Goal: Task Accomplishment & Management: Complete application form

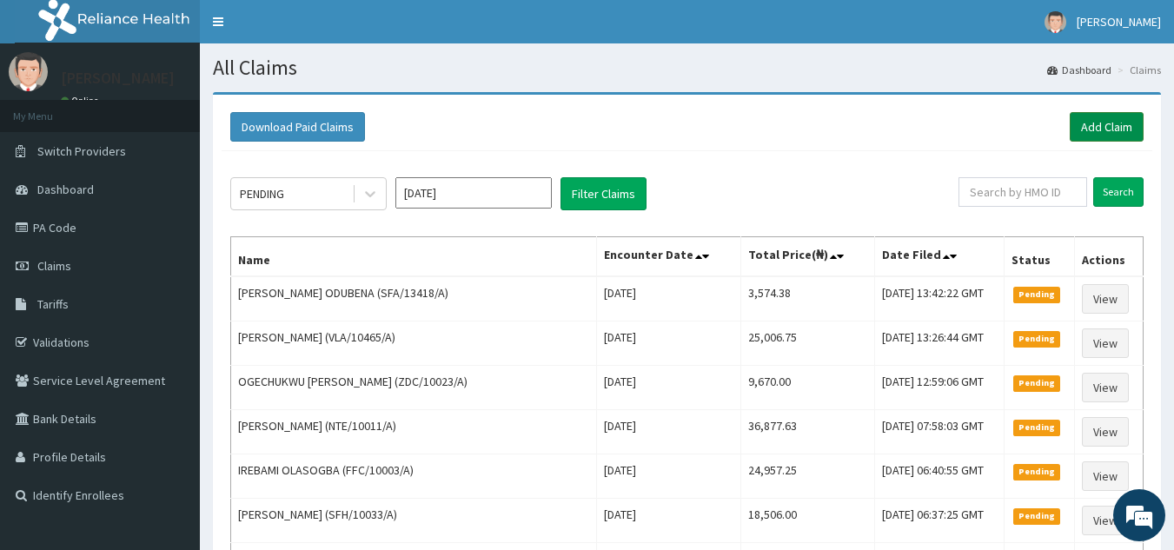
click at [1109, 134] on link "Add Claim" at bounding box center [1107, 127] width 74 height 30
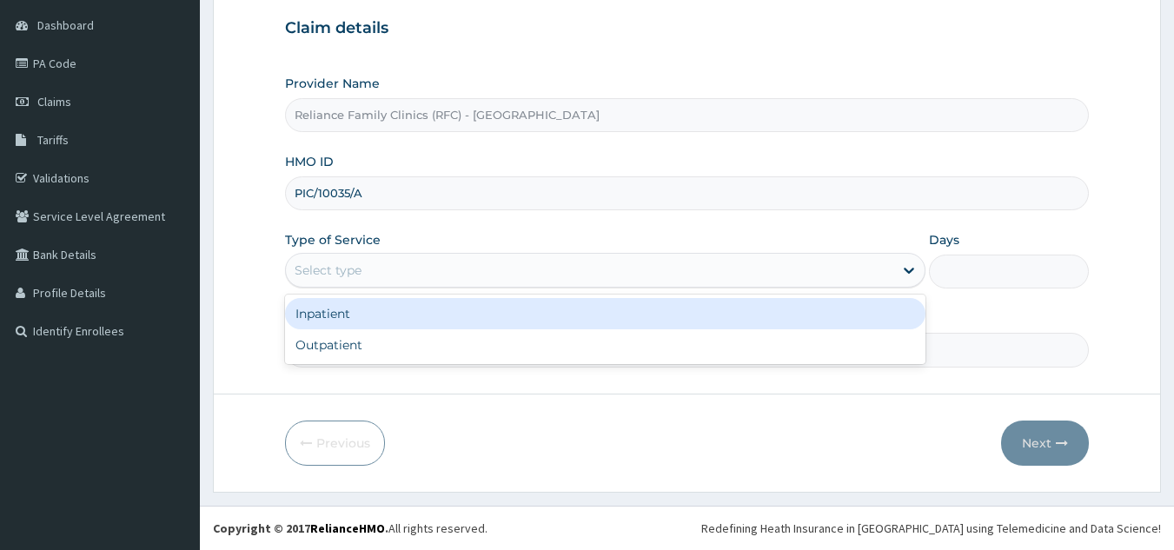
click at [570, 355] on div "Outpatient" at bounding box center [605, 344] width 641 height 31
type input "1"
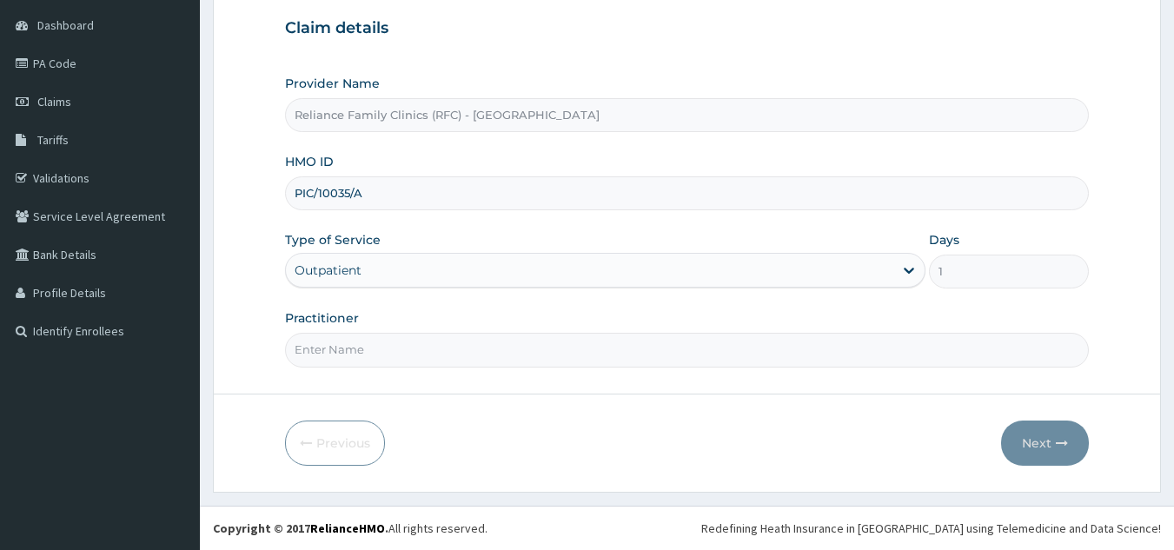
click at [570, 355] on input "Practitioner" at bounding box center [687, 350] width 805 height 34
click at [778, 352] on input "Practitioner" at bounding box center [687, 350] width 805 height 34
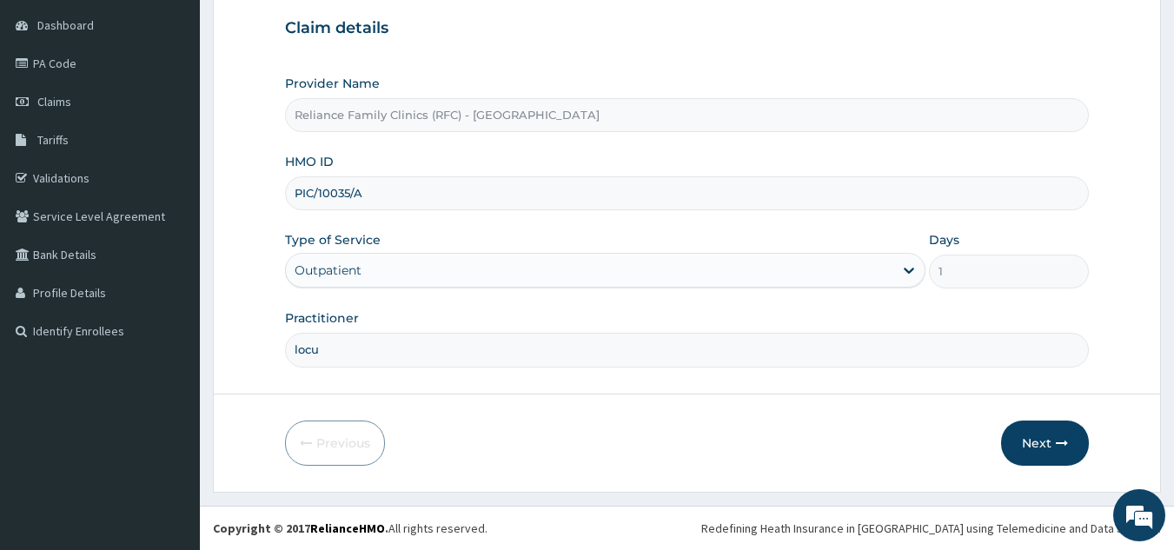
type input "locum"
click at [1048, 425] on button "Next" at bounding box center [1045, 443] width 88 height 45
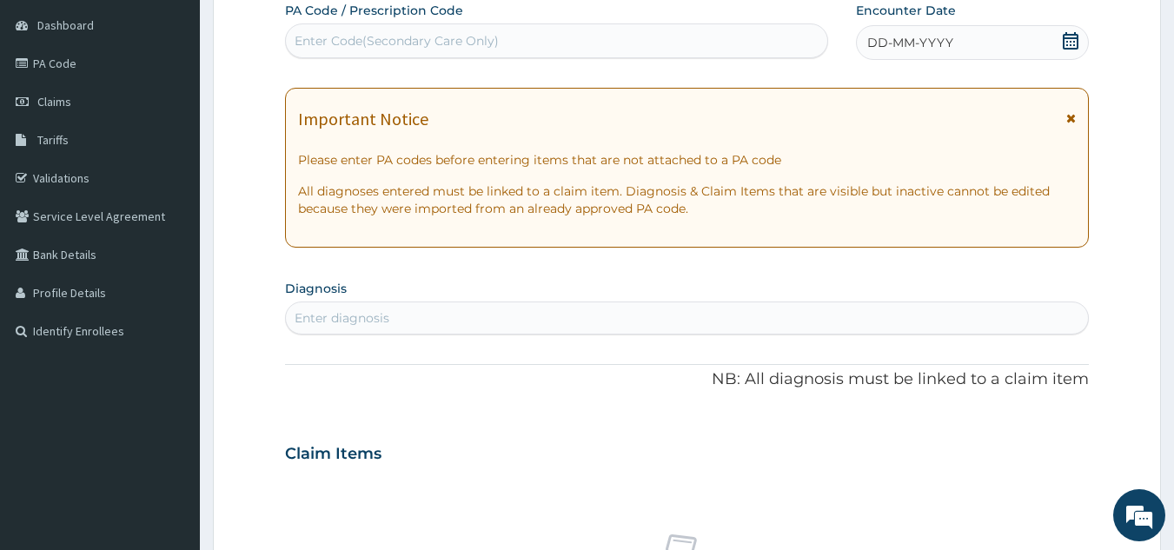
click at [985, 51] on div "DD-MM-YYYY" at bounding box center [972, 42] width 233 height 35
